Goal: Task Accomplishment & Management: Manage account settings

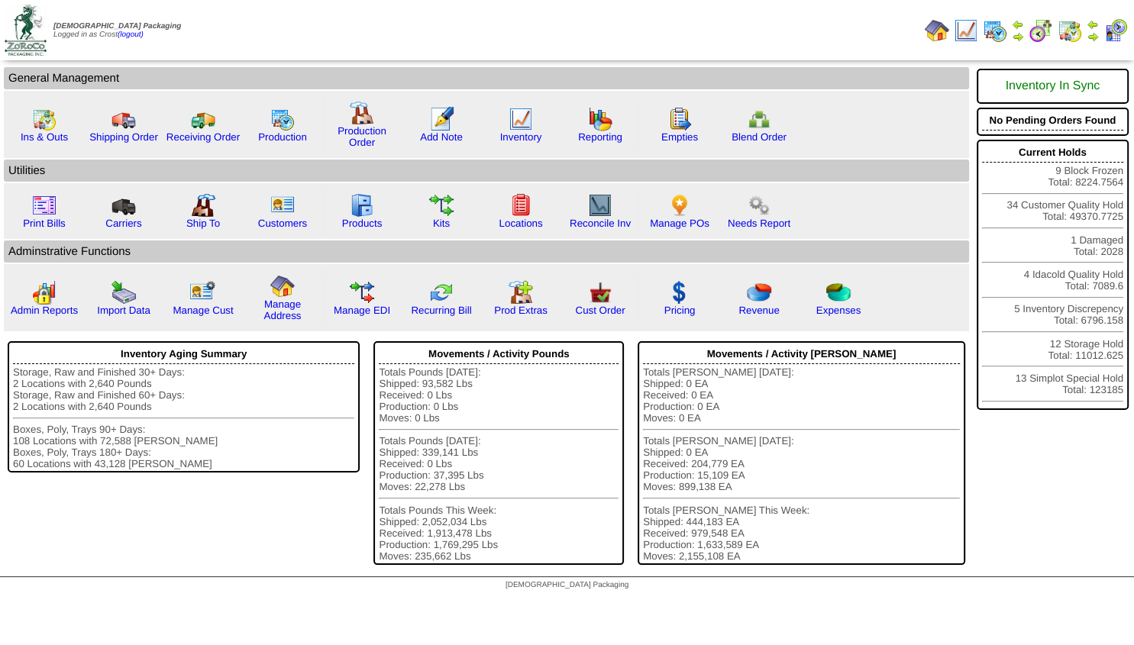
click at [1091, 36] on img at bounding box center [1093, 37] width 12 height 12
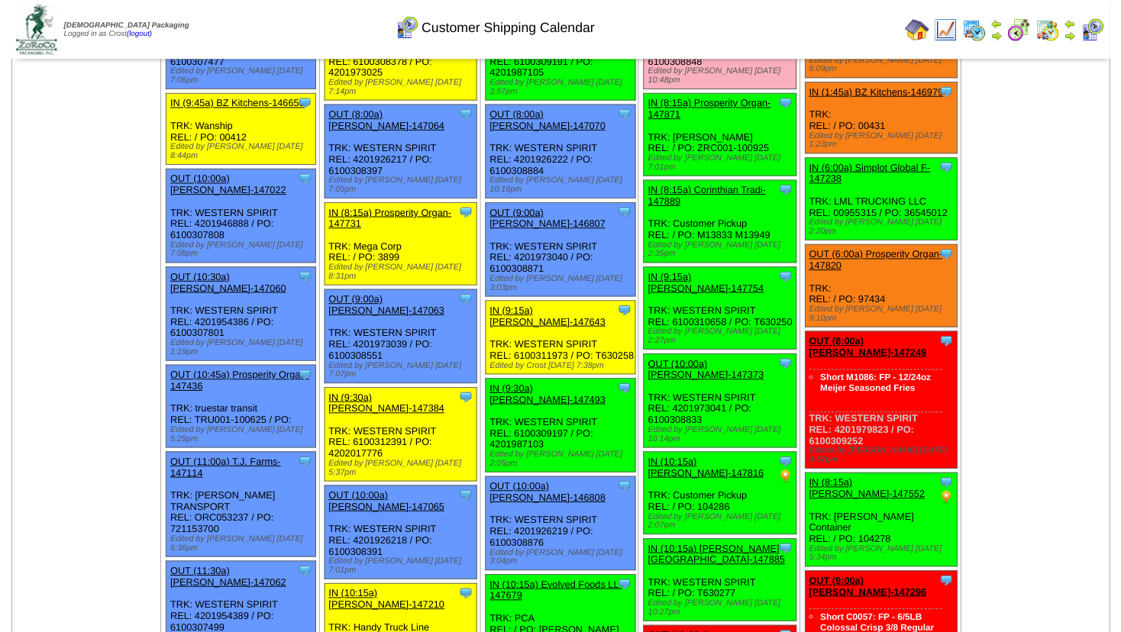
scroll to position [165, 0]
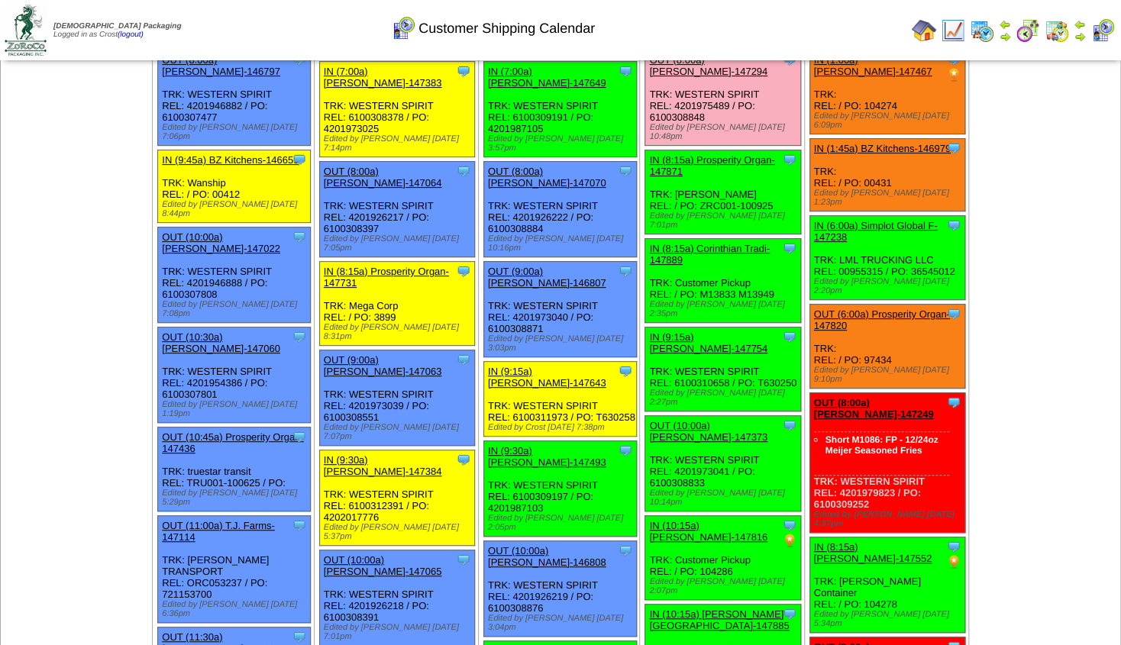
click at [680, 420] on link "OUT (10:00a) Lamb-Weston-147373" at bounding box center [708, 431] width 118 height 23
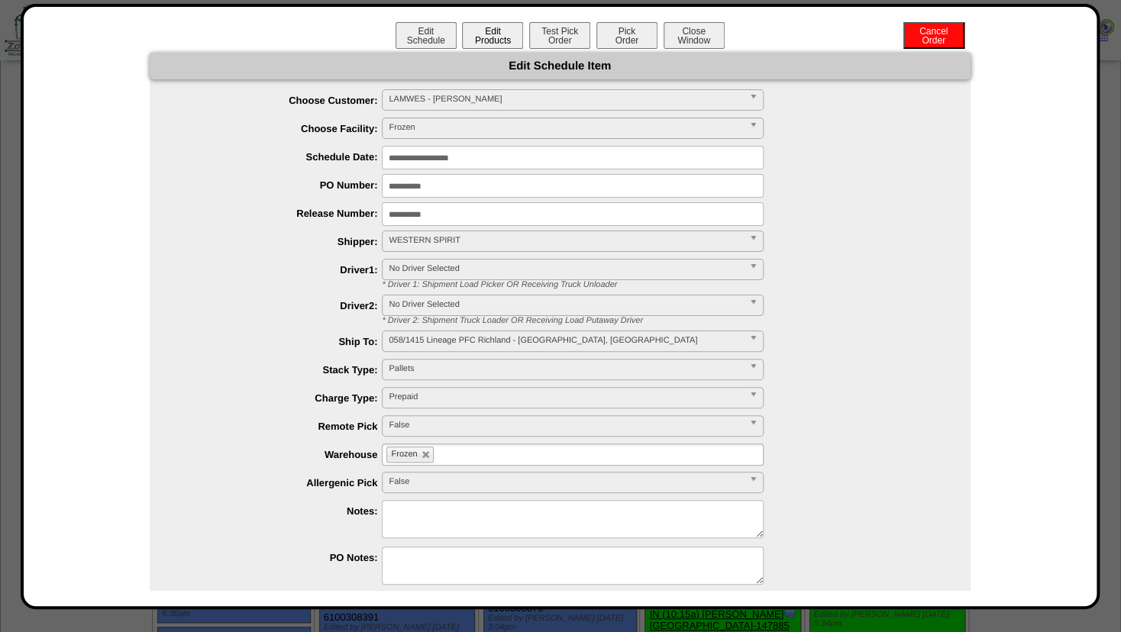
click at [486, 39] on button "Edit Products" at bounding box center [492, 35] width 61 height 27
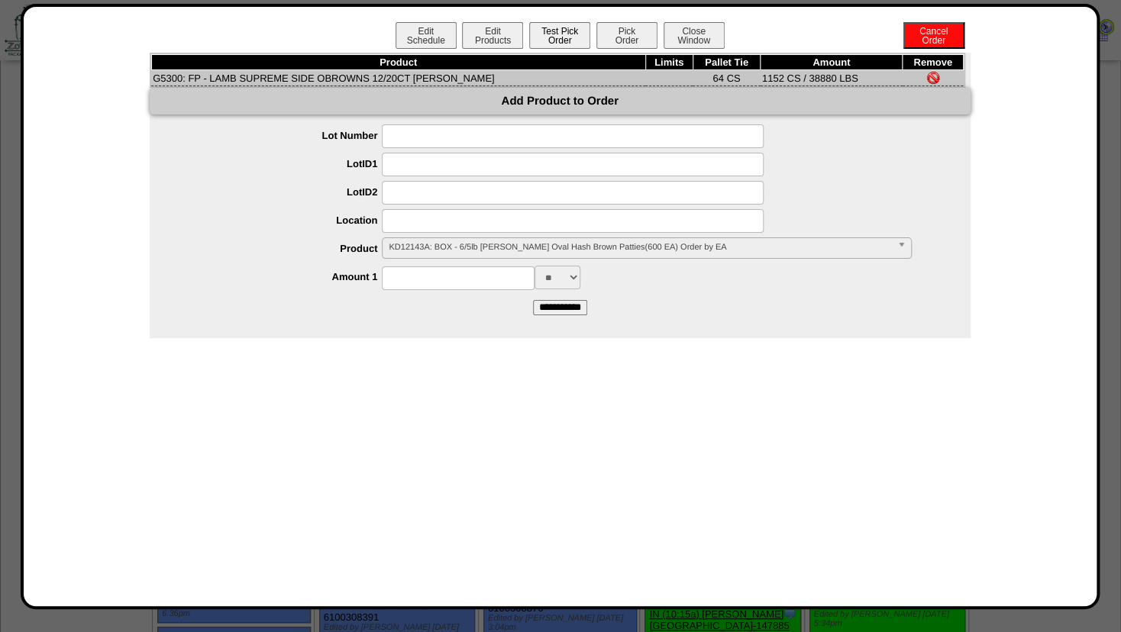
click at [552, 41] on button "Test Pick Order" at bounding box center [559, 35] width 61 height 27
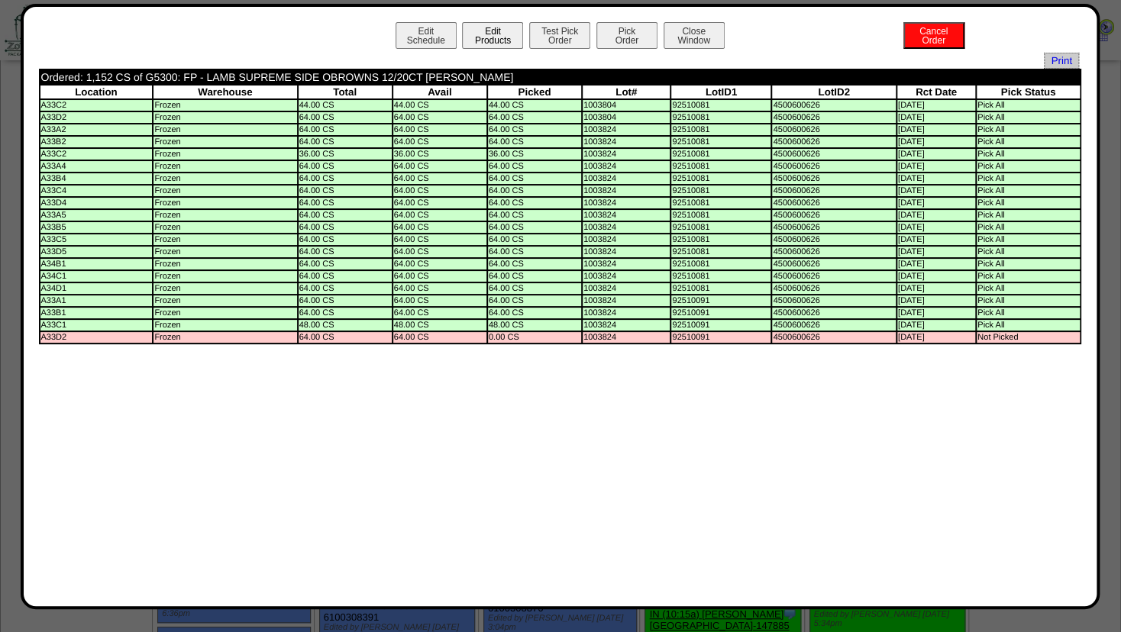
click at [498, 27] on button "Edit Products" at bounding box center [492, 35] width 61 height 27
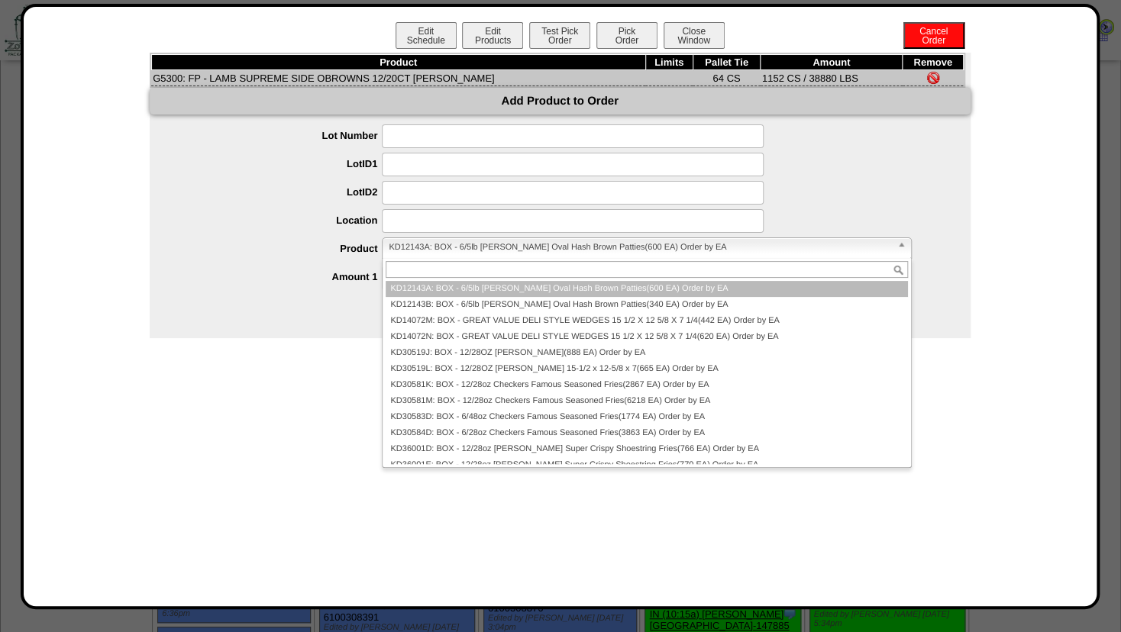
click at [396, 249] on span "KD12143A: BOX - 6/5lb Lamb Weston Oval Hash Brown Patties(600 EA) Order by EA" at bounding box center [640, 247] width 502 height 18
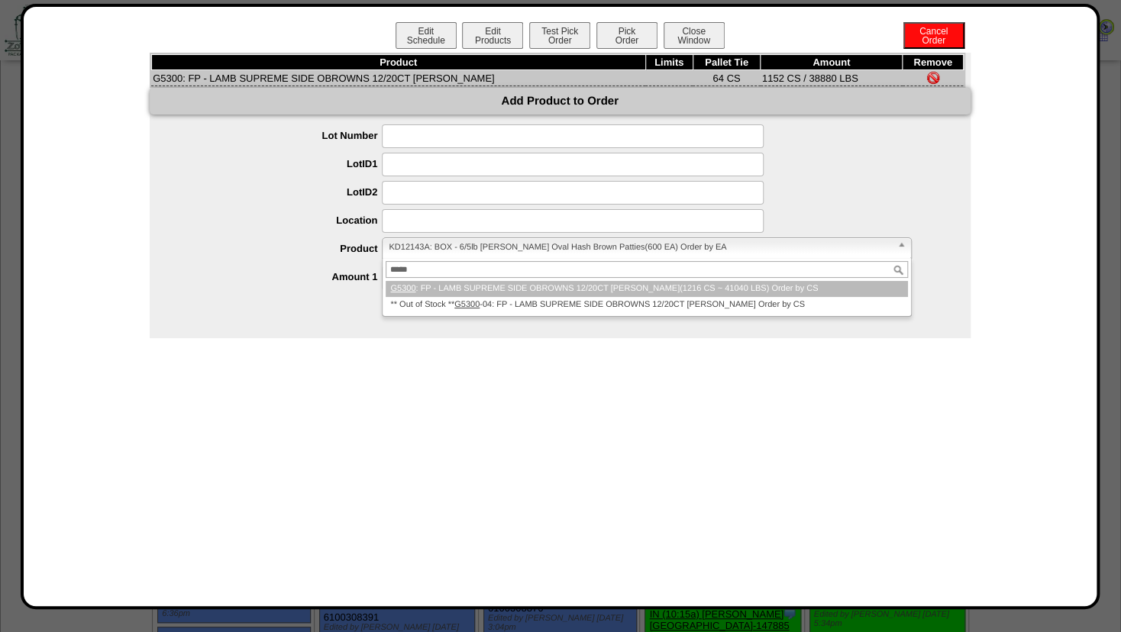
type input "*****"
click at [431, 290] on li "G5300 : FP - LAMB SUPREME SIDE OBROWNS 12/20CT HB PATTY(1216 CS ~ 41040 LBS) Or…" at bounding box center [647, 289] width 522 height 16
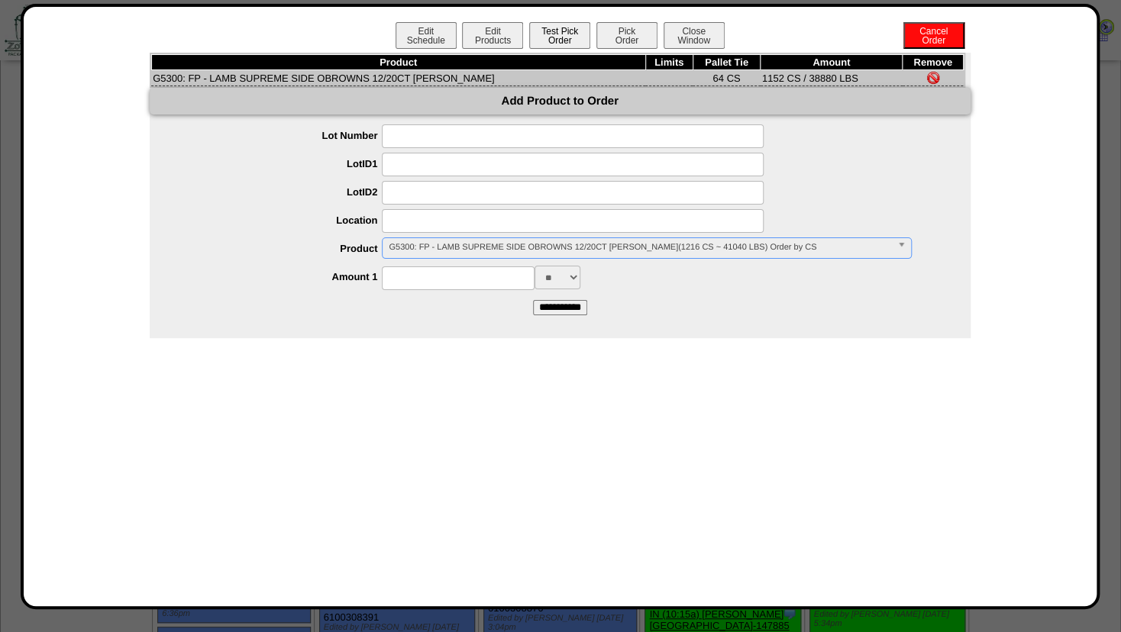
click at [560, 37] on button "Test Pick Order" at bounding box center [559, 35] width 61 height 27
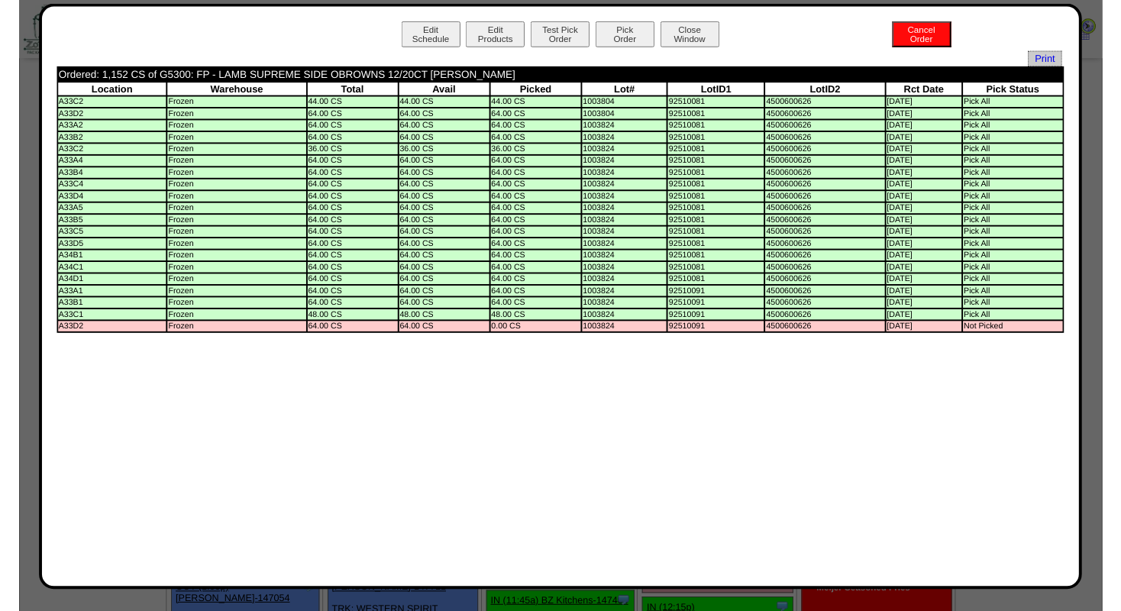
scroll to position [497, 0]
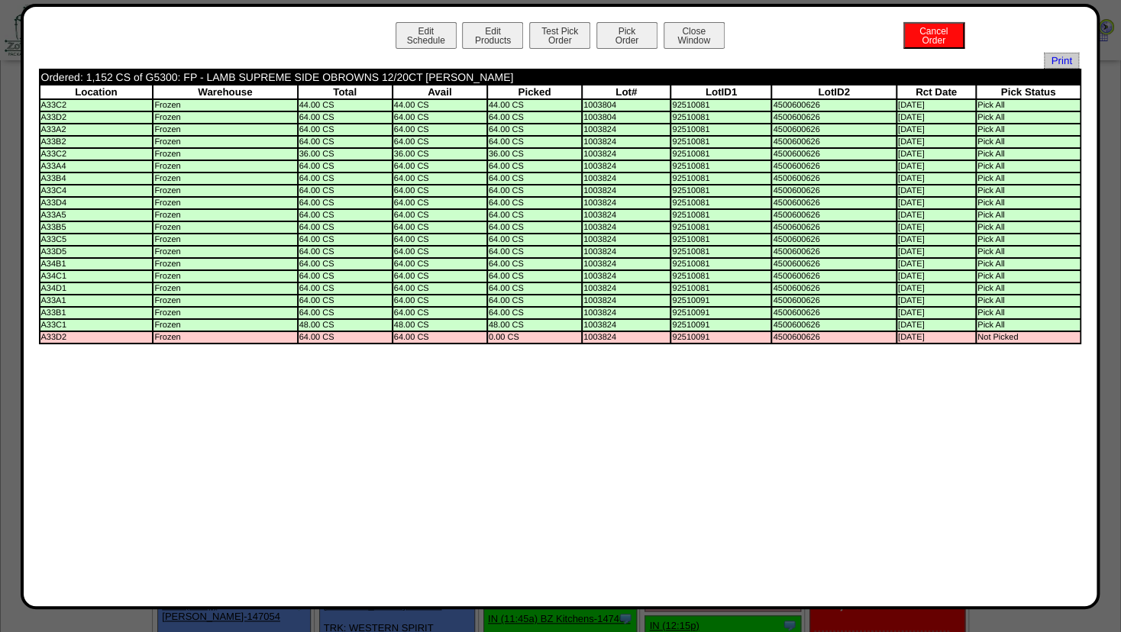
drag, startPoint x: 66, startPoint y: 352, endPoint x: 32, endPoint y: 349, distance: 33.7
click at [39, 349] on div "Edit Schedule Edit Products Test Pick Order Pick Order Cancel Order Close Windo…" at bounding box center [560, 306] width 1042 height 569
click at [83, 343] on td "A33D2" at bounding box center [96, 337] width 112 height 11
click at [483, 37] on button "Edit Products" at bounding box center [492, 35] width 61 height 27
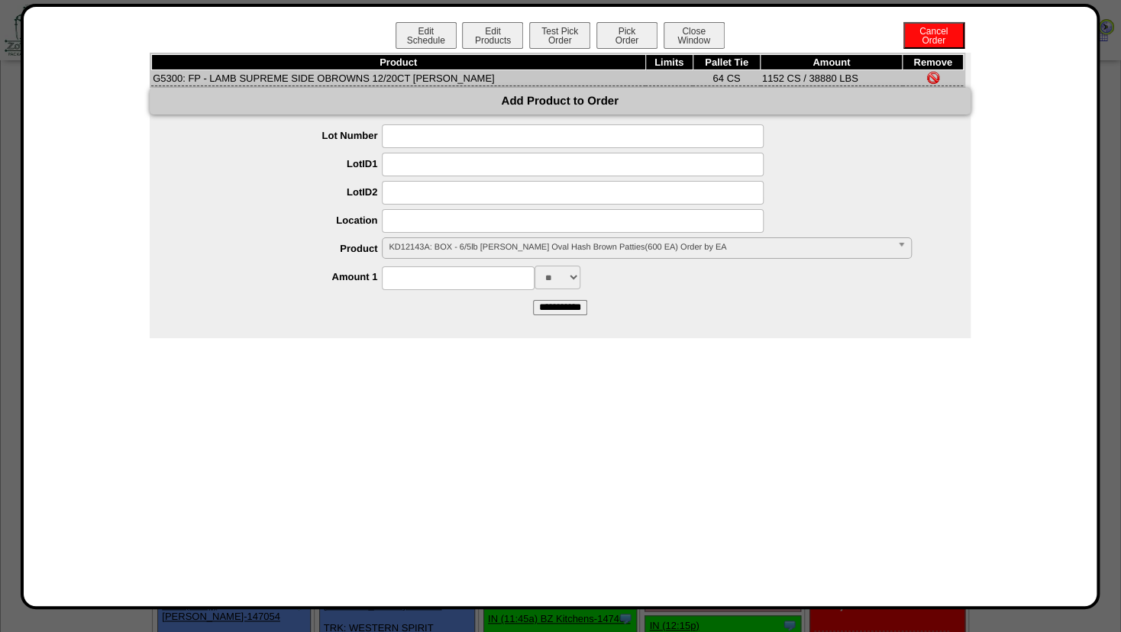
click at [431, 249] on span "KD12143A: BOX - 6/5lb Lamb Weston Oval Hash Brown Patties(600 EA) Order by EA" at bounding box center [640, 247] width 502 height 18
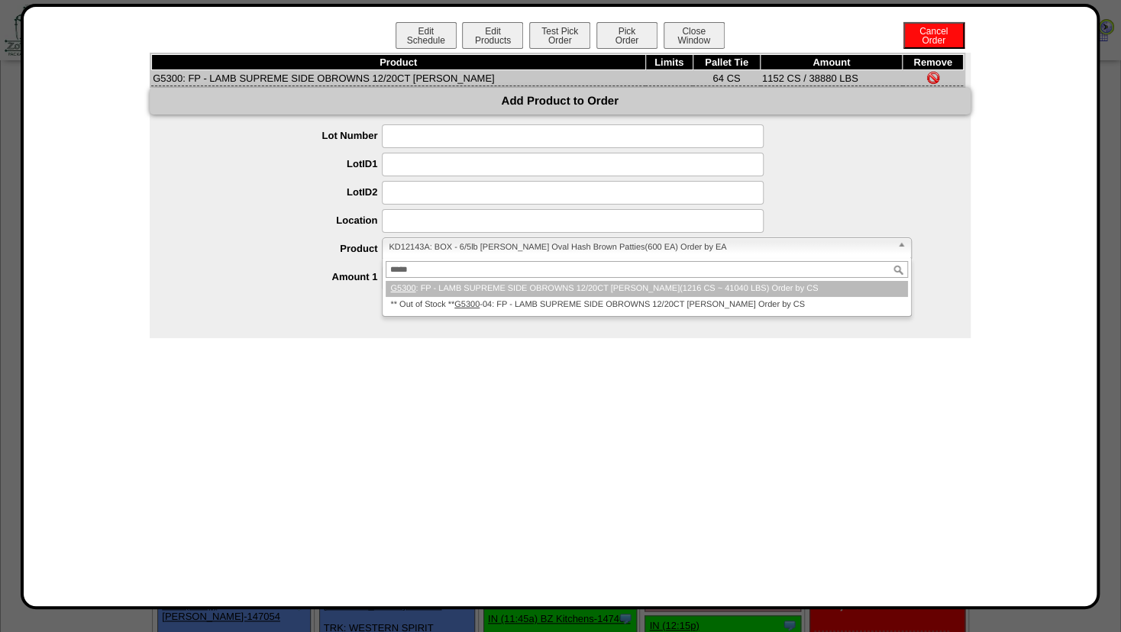
type input "*****"
click at [415, 289] on li "G5300 : FP - LAMB SUPREME SIDE OBROWNS 12/20CT HB PATTY(1216 CS ~ 41040 LBS) Or…" at bounding box center [647, 289] width 522 height 16
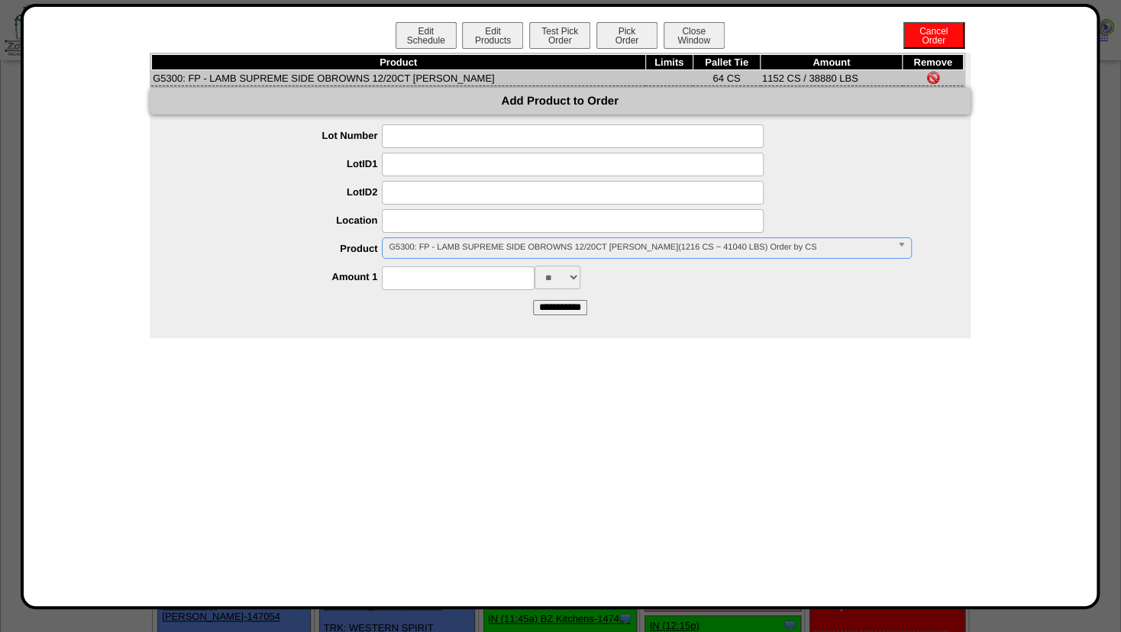
click at [420, 223] on input at bounding box center [573, 221] width 382 height 24
click at [446, 280] on input at bounding box center [458, 279] width 153 height 24
click at [441, 224] on input "*****" at bounding box center [573, 221] width 382 height 24
click at [405, 225] on input "*****" at bounding box center [573, 221] width 382 height 24
click at [533, 300] on input "**********" at bounding box center [560, 307] width 54 height 15
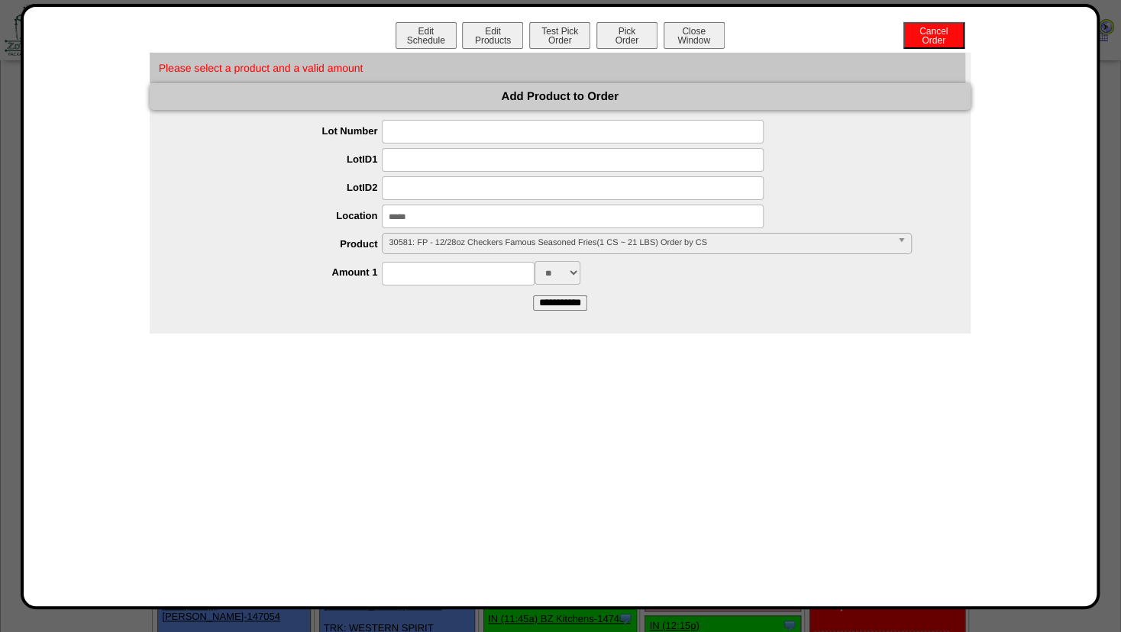
type input "*****"
click at [470, 185] on input at bounding box center [573, 188] width 382 height 24
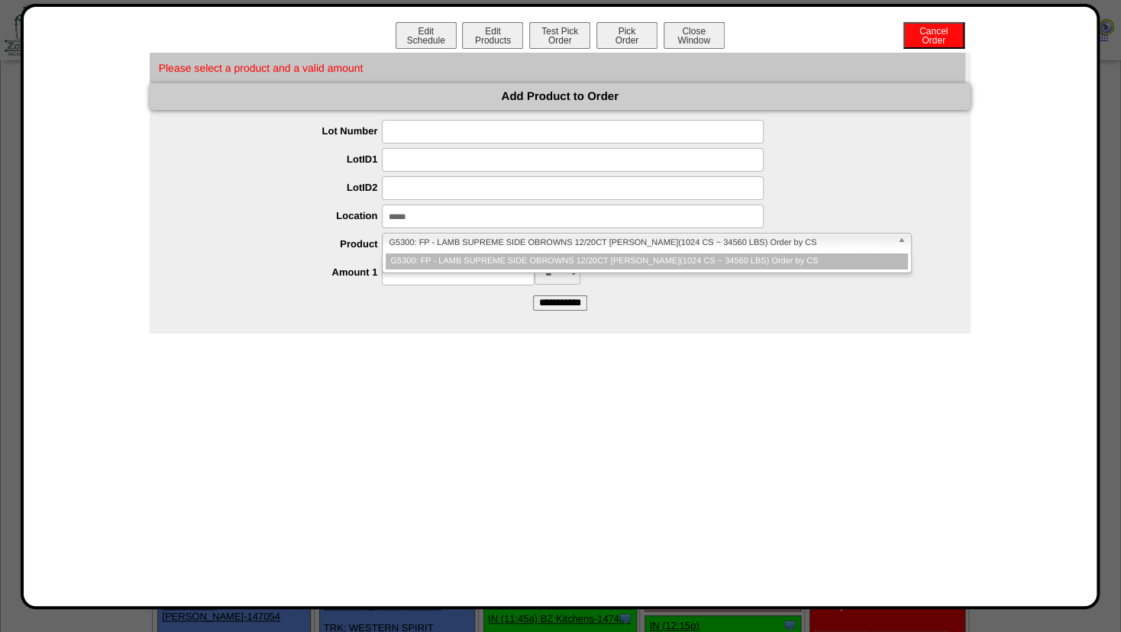
click at [428, 240] on span "G5300: FP - LAMB SUPREME SIDE OBROWNS 12/20CT HB PATTY(1024 CS ~ 34560 LBS) Ord…" at bounding box center [640, 243] width 502 height 18
click at [434, 240] on span "G5300: FP - LAMB SUPREME SIDE OBROWNS 12/20CT HB PATTY(1024 CS ~ 34560 LBS) Ord…" at bounding box center [640, 243] width 502 height 18
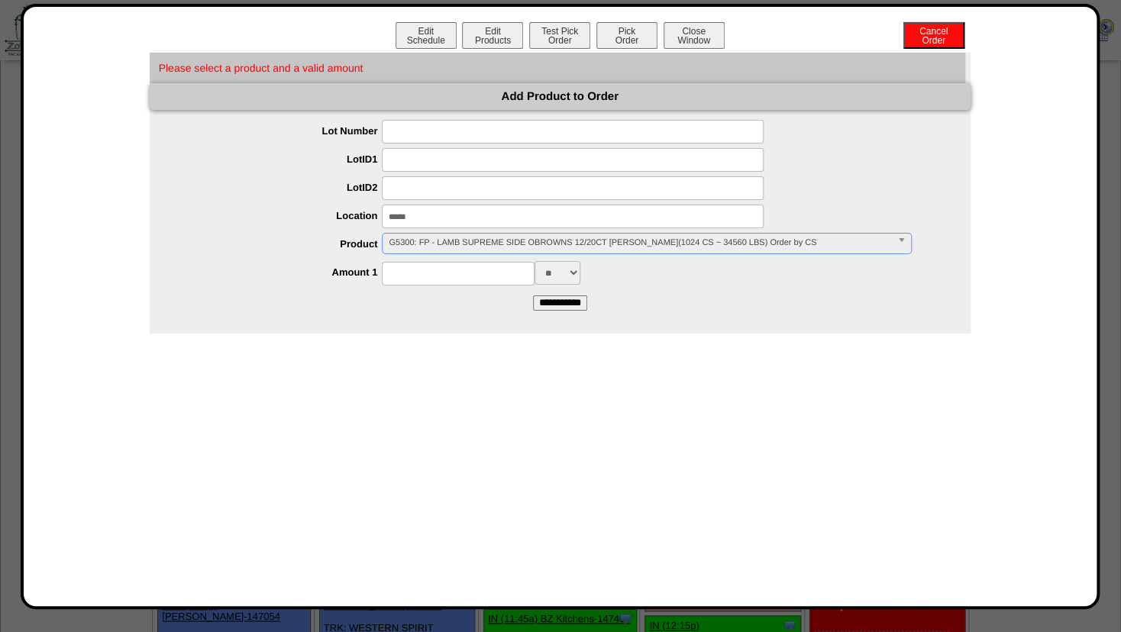
click at [410, 275] on input at bounding box center [458, 274] width 153 height 24
type input "****"
click at [562, 299] on input "**********" at bounding box center [560, 303] width 54 height 15
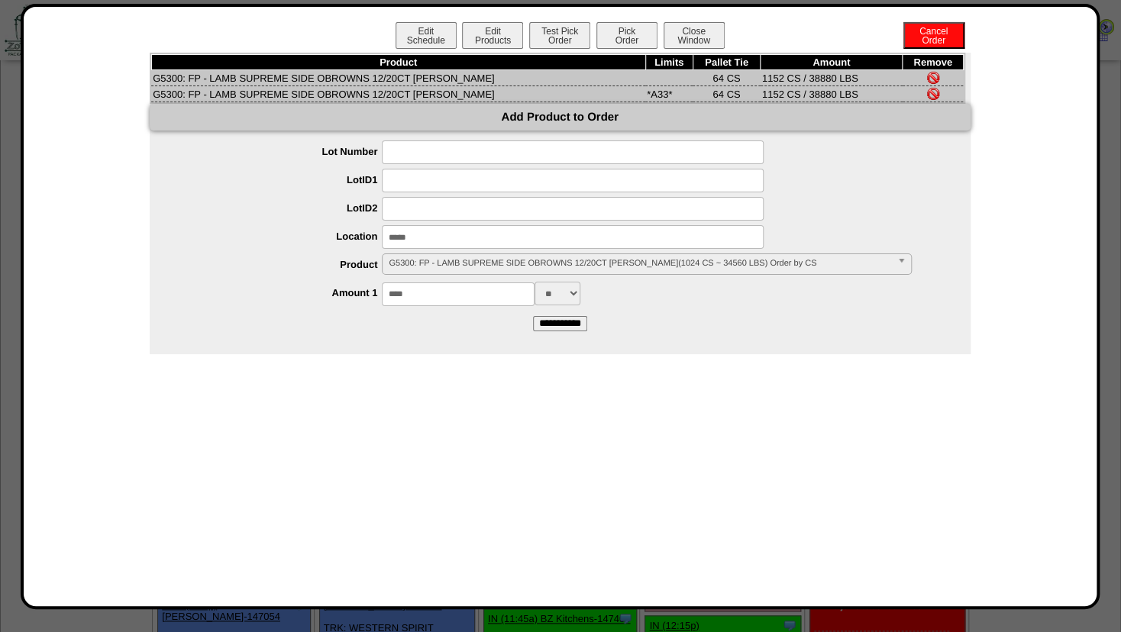
click at [932, 79] on img at bounding box center [933, 78] width 12 height 12
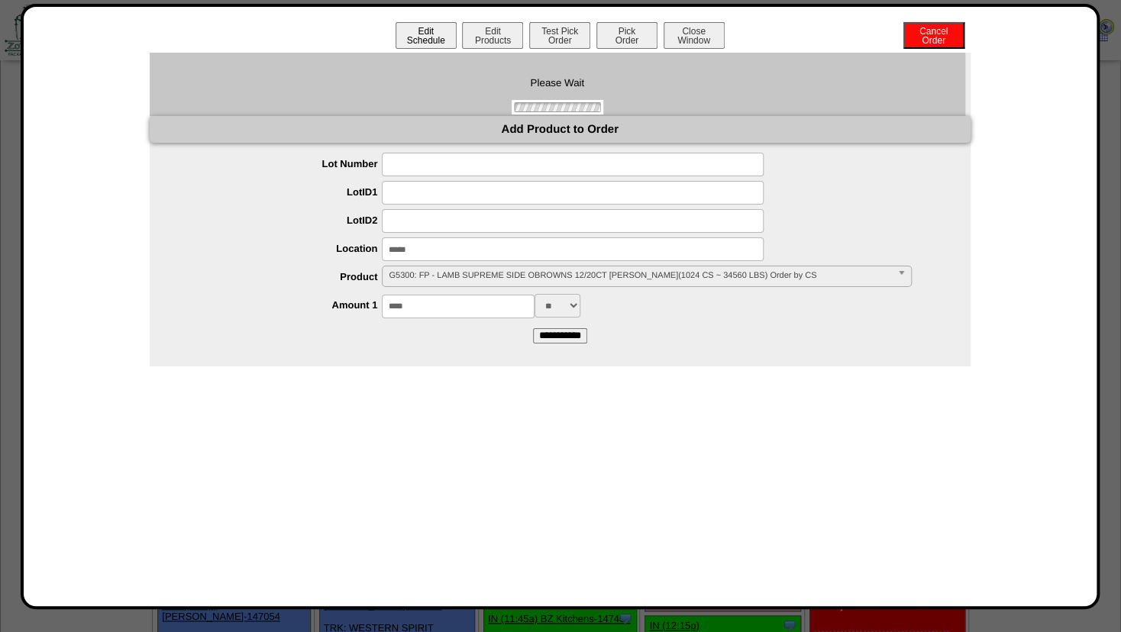
click at [428, 37] on button "Edit Schedule" at bounding box center [426, 35] width 61 height 27
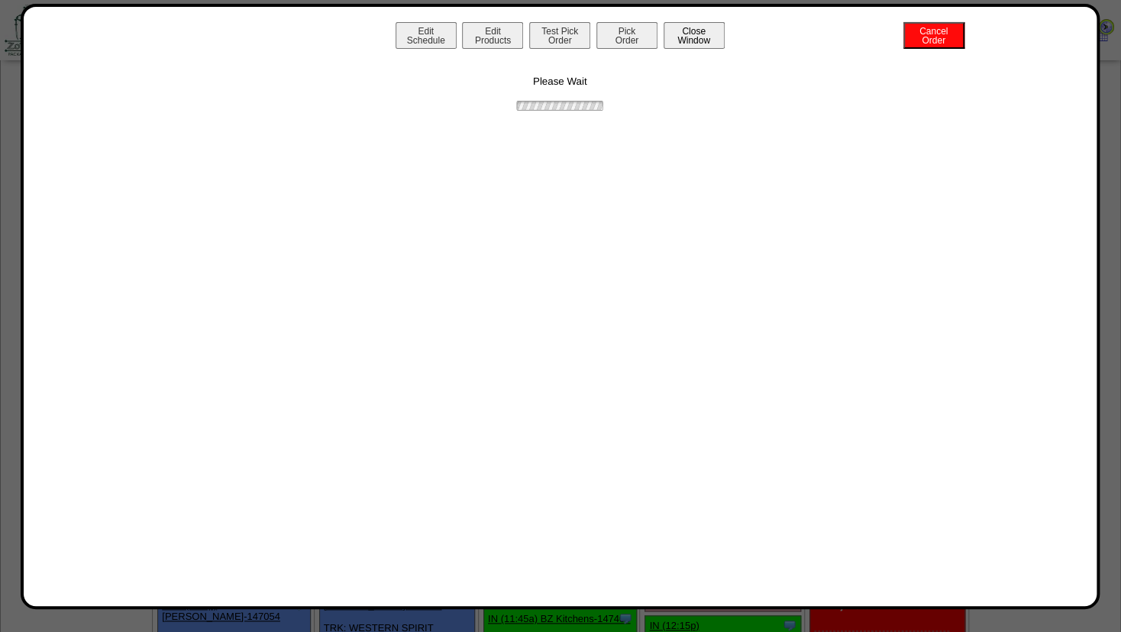
click at [682, 31] on button "Close Window" at bounding box center [694, 35] width 61 height 27
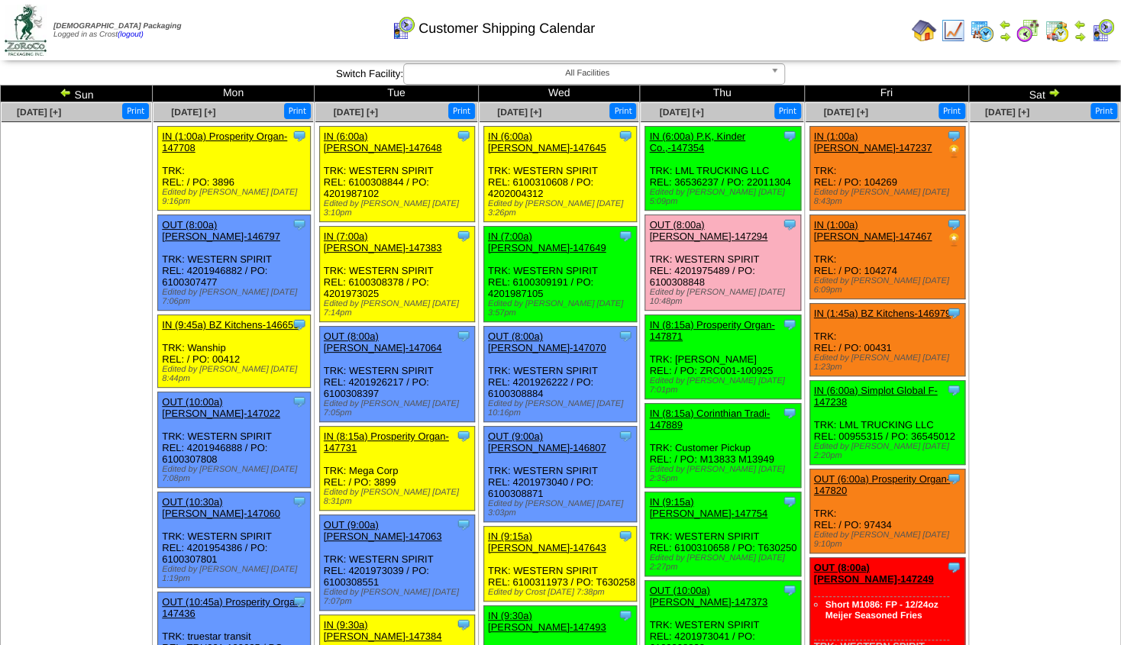
click at [681, 585] on link "OUT (10:00a) Lamb-Weston-147373" at bounding box center [708, 596] width 118 height 23
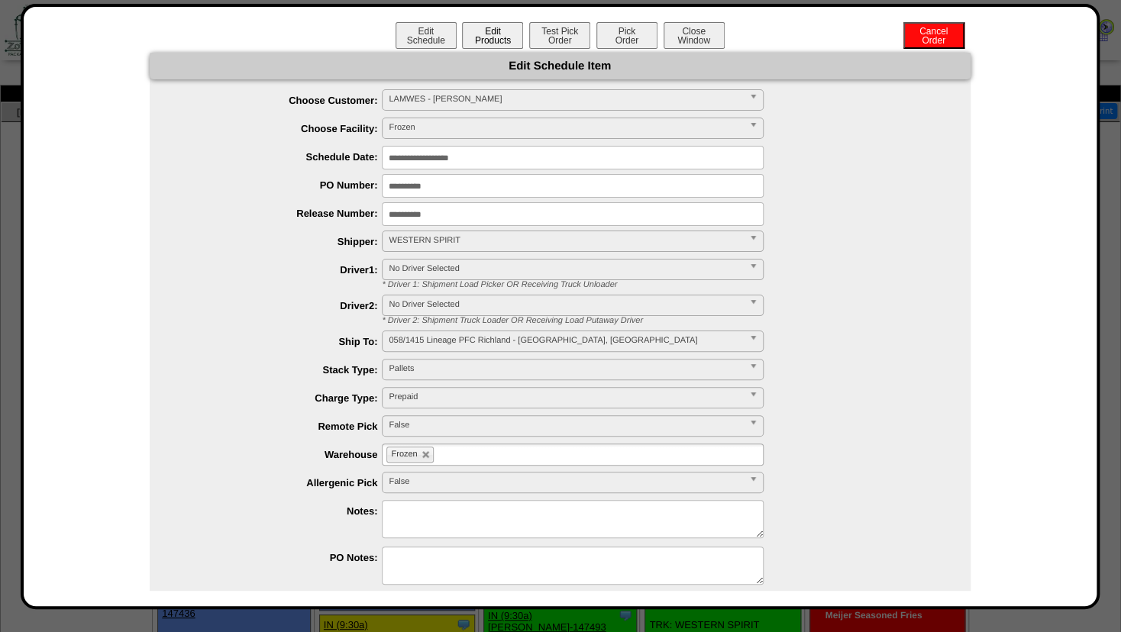
click at [476, 40] on button "Edit Products" at bounding box center [492, 35] width 61 height 27
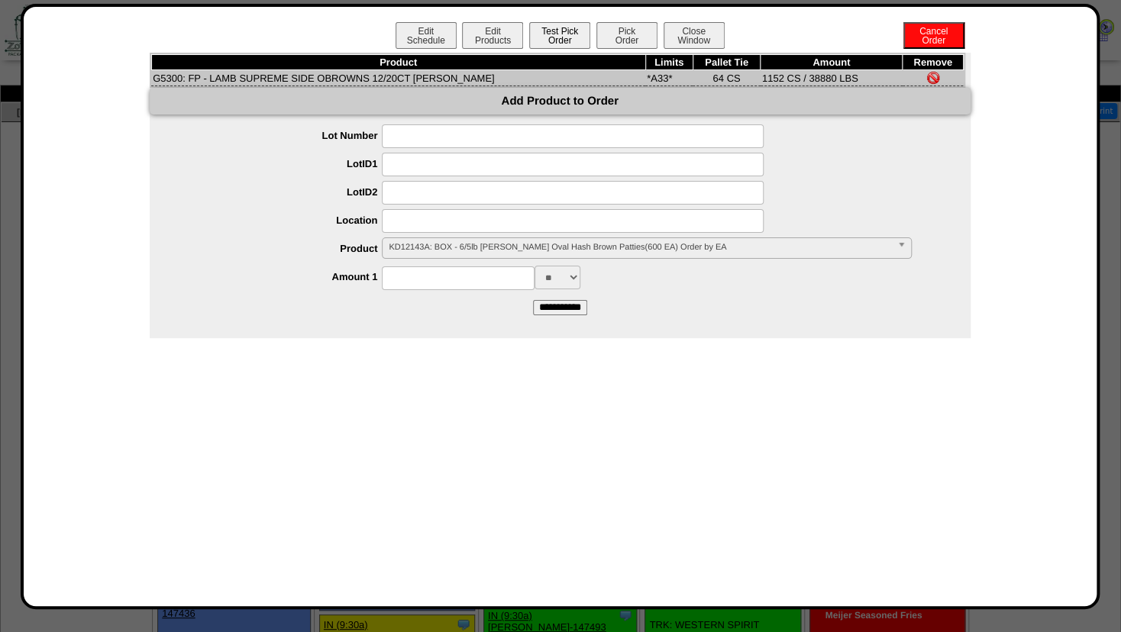
click at [556, 34] on button "Test Pick Order" at bounding box center [559, 35] width 61 height 27
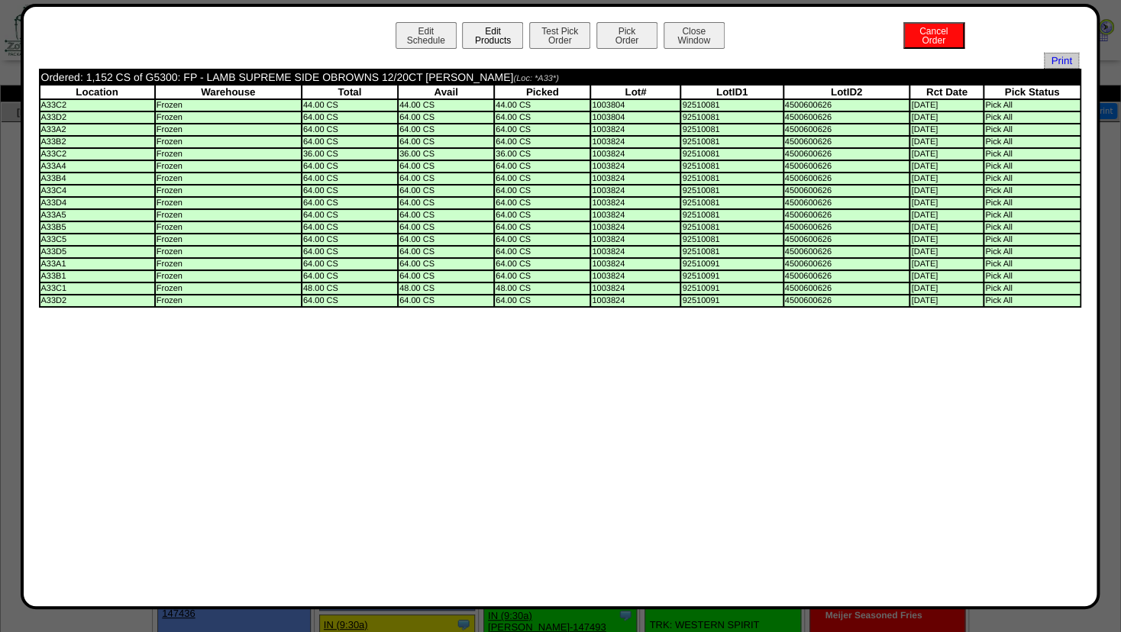
click at [493, 35] on button "Edit Products" at bounding box center [492, 35] width 61 height 27
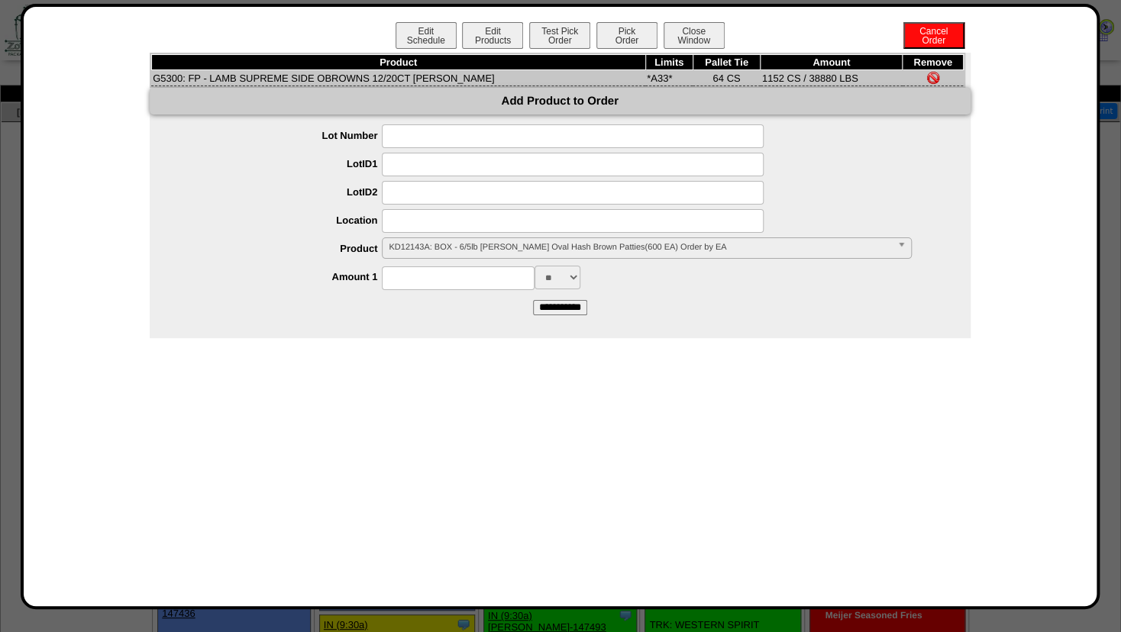
click at [428, 249] on span "KD12143A: BOX - 6/5lb Lamb Weston Oval Hash Brown Patties(600 EA) Order by EA" at bounding box center [640, 247] width 502 height 18
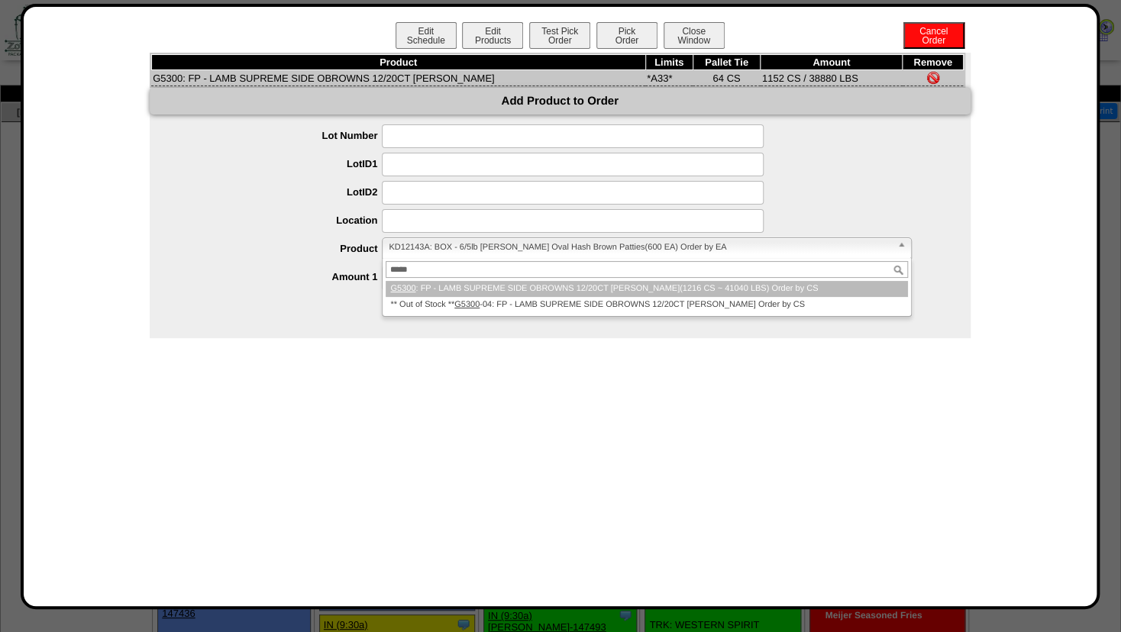
type input "*****"
click at [423, 287] on li "G5300 : FP - LAMB SUPREME SIDE OBROWNS 12/20CT HB PATTY(1216 CS ~ 41040 LBS) Or…" at bounding box center [647, 289] width 522 height 16
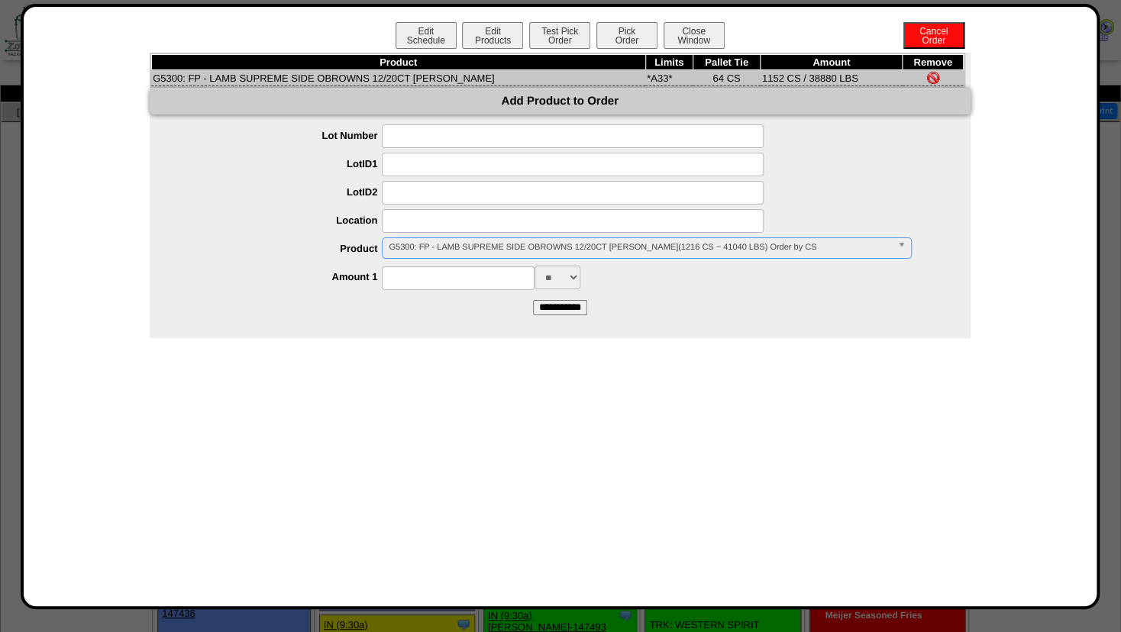
click at [414, 284] on input at bounding box center [458, 279] width 153 height 24
type input "****"
drag, startPoint x: 461, startPoint y: 371, endPoint x: 477, endPoint y: 364, distance: 16.7
click at [467, 370] on div "Edit Schedule Edit Products Test Pick Order Pick Order Cancel Order Close Windo…" at bounding box center [560, 306] width 1042 height 569
click at [551, 312] on input "**********" at bounding box center [560, 307] width 54 height 15
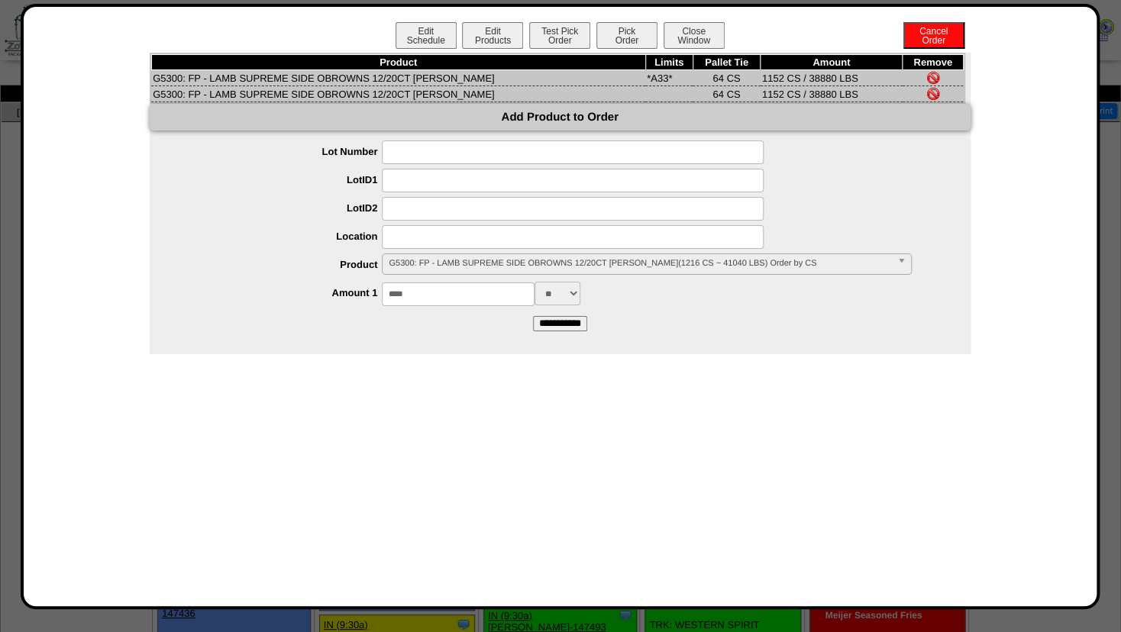
click at [929, 74] on img at bounding box center [933, 78] width 12 height 12
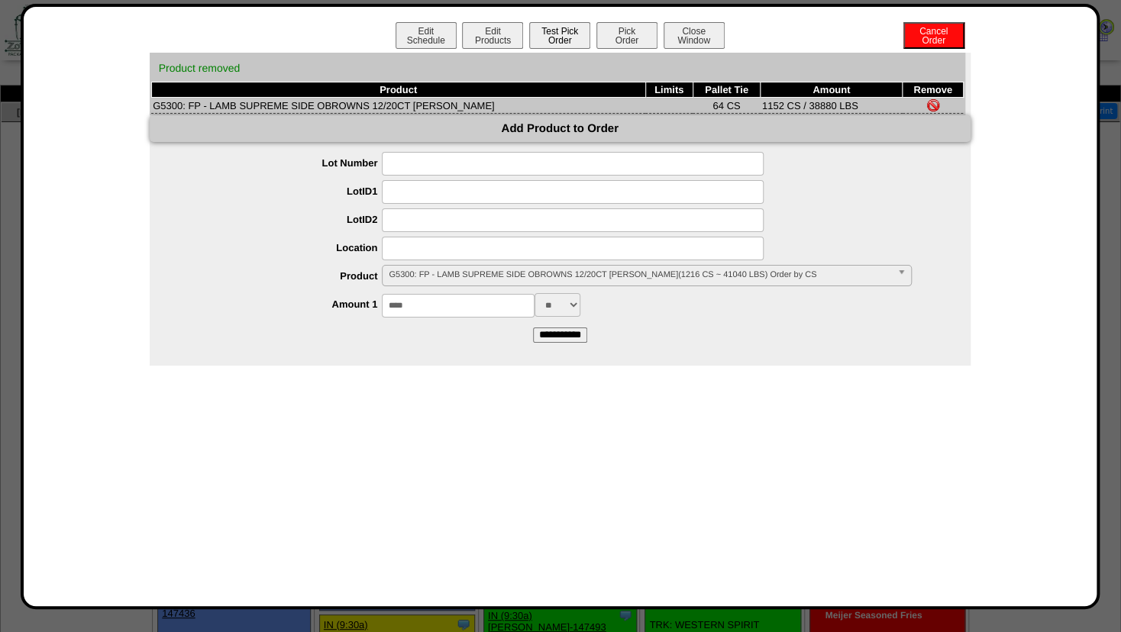
click at [569, 43] on button "Test Pick Order" at bounding box center [559, 35] width 61 height 27
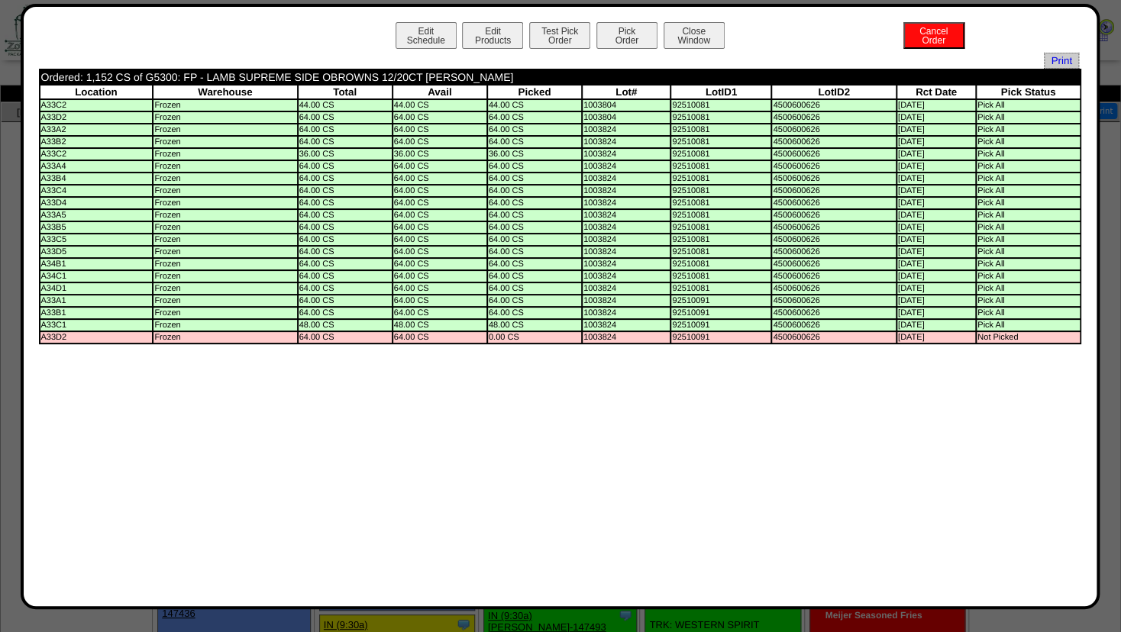
drag, startPoint x: 78, startPoint y: 272, endPoint x: 99, endPoint y: 296, distance: 32.0
click at [99, 296] on tbody "Ordered: 1,152 CS of G5300: FP - LAMB SUPREME SIDE OBROWNS 12/20CT HB PATTY Loc…" at bounding box center [559, 206] width 1039 height 273
click at [179, 391] on div "Edit Schedule Edit Products Test Pick Order Pick Order Cancel Order Close Windo…" at bounding box center [560, 306] width 1042 height 569
drag, startPoint x: 885, startPoint y: 313, endPoint x: 930, endPoint y: 347, distance: 56.7
click at [930, 343] on tbody "Ordered: 1,152 CS of G5300: FP - LAMB SUPREME SIDE OBROWNS 12/20CT HB PATTY Loc…" at bounding box center [559, 206] width 1039 height 273
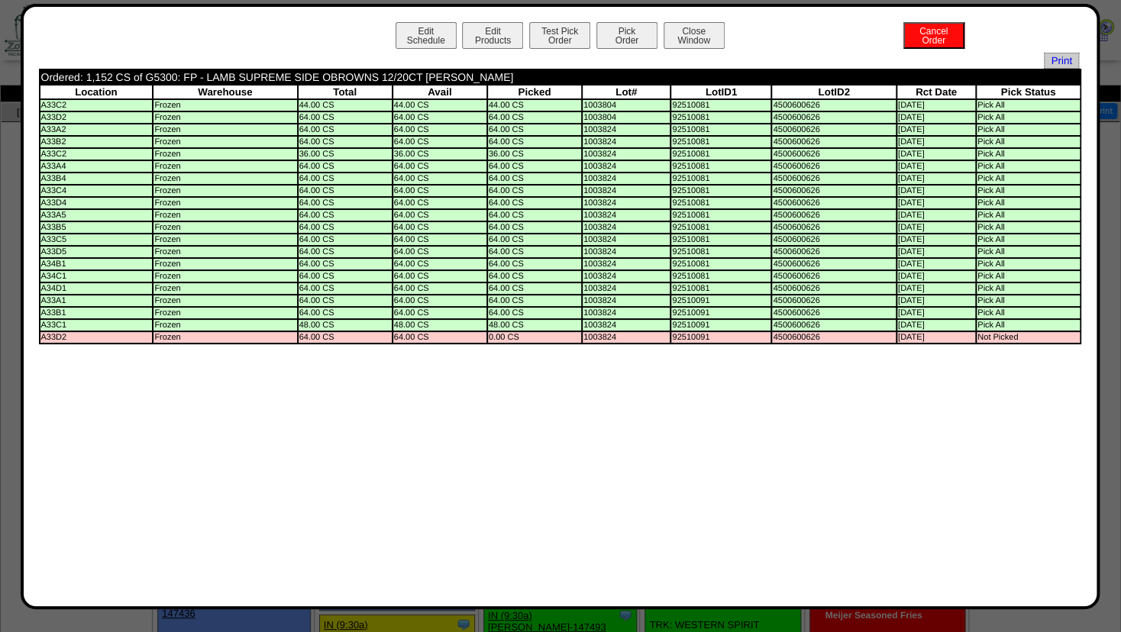
click at [658, 398] on div "Edit Schedule Edit Products Test Pick Order Pick Order Cancel Order Close Windo…" at bounding box center [560, 306] width 1042 height 569
click at [617, 33] on button "Pick Order" at bounding box center [626, 35] width 61 height 27
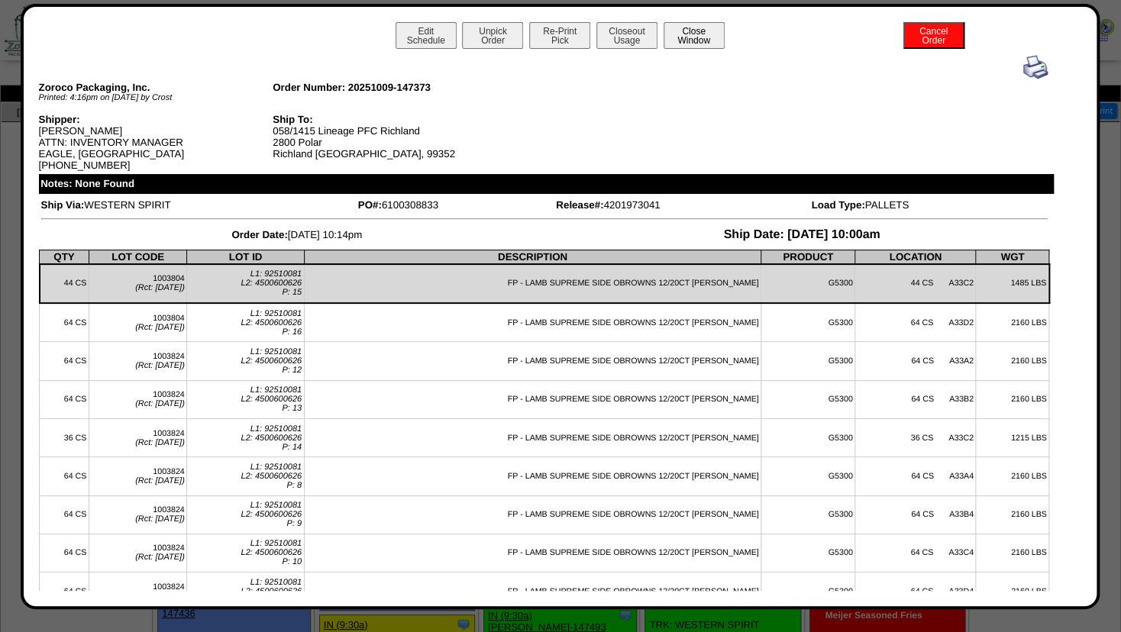
click at [678, 37] on button "Close Window" at bounding box center [694, 35] width 61 height 27
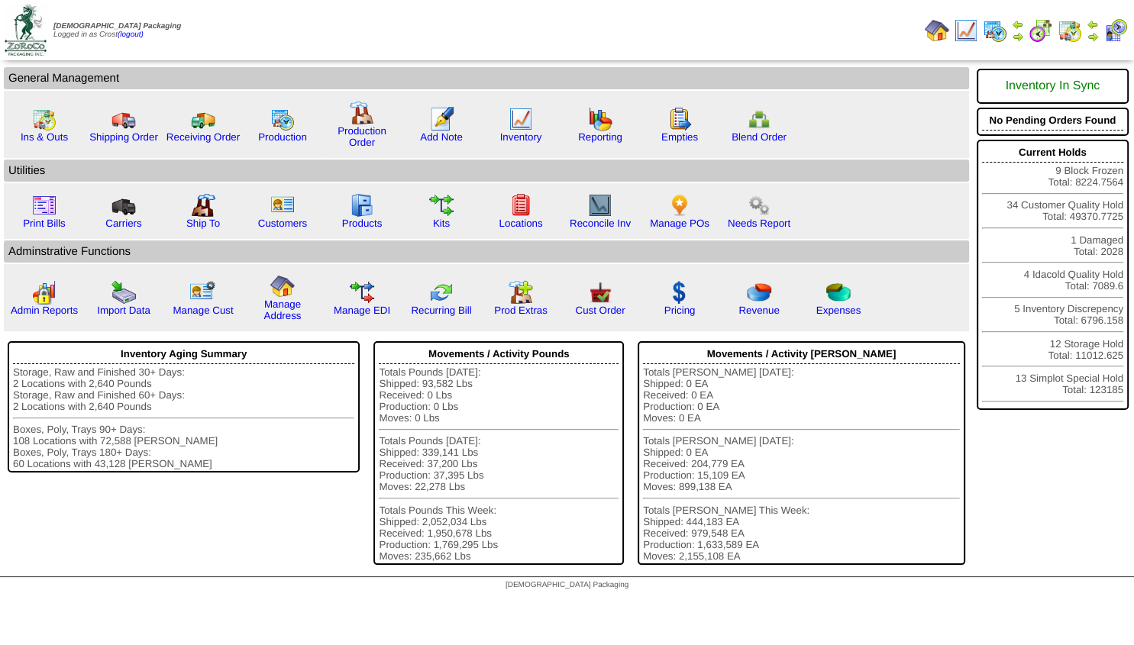
click at [1014, 35] on img at bounding box center [1018, 37] width 12 height 12
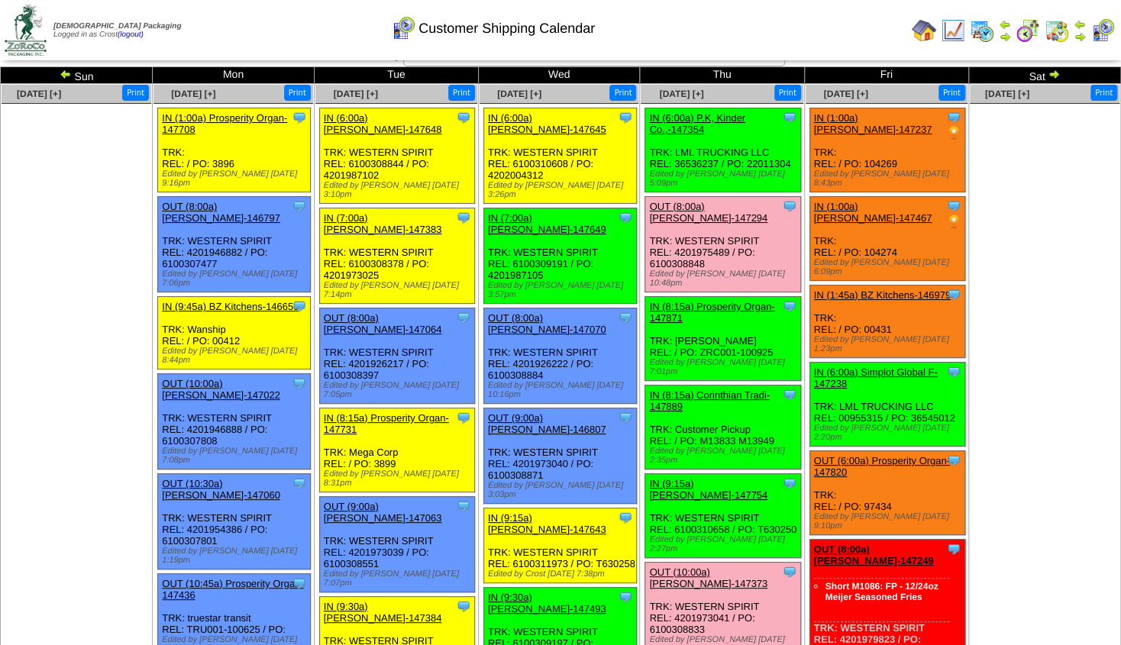
scroll to position [9, 0]
